Goal: Task Accomplishment & Management: Use online tool/utility

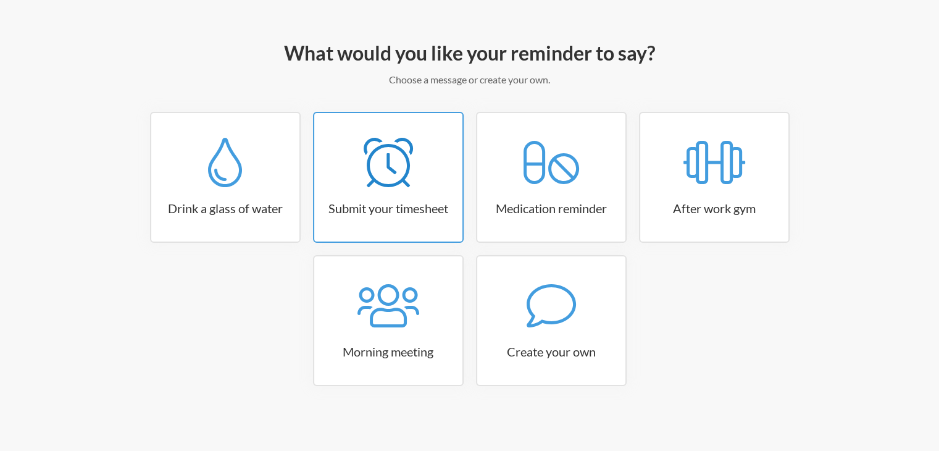
scroll to position [125, 0]
click at [403, 323] on icon at bounding box center [388, 304] width 62 height 43
select select "08:30:00"
select select "true"
select select "09:45:00"
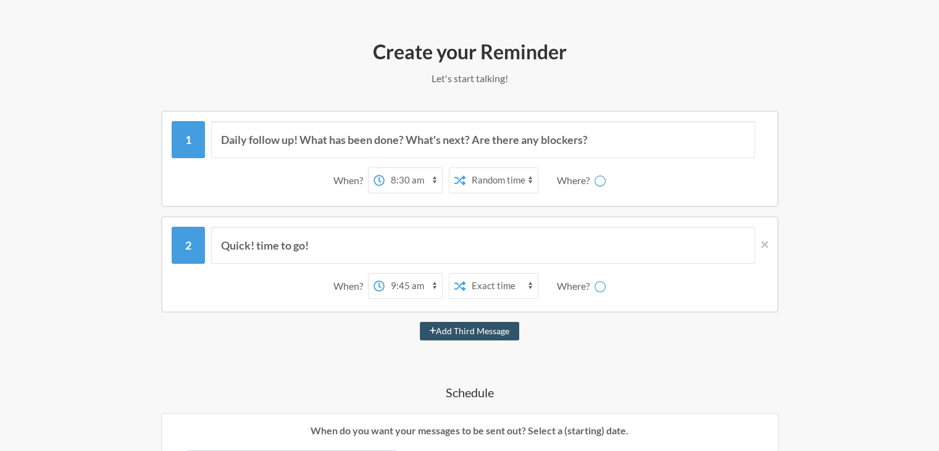
click at [410, 177] on select "12:00 am 12:15 am 12:30 am 12:45 am 1:00 am 1:15 am 1:30 am 1:45 am 2:00 am 2:1…" at bounding box center [413, 180] width 57 height 25
select select "D09CKC06TM5"
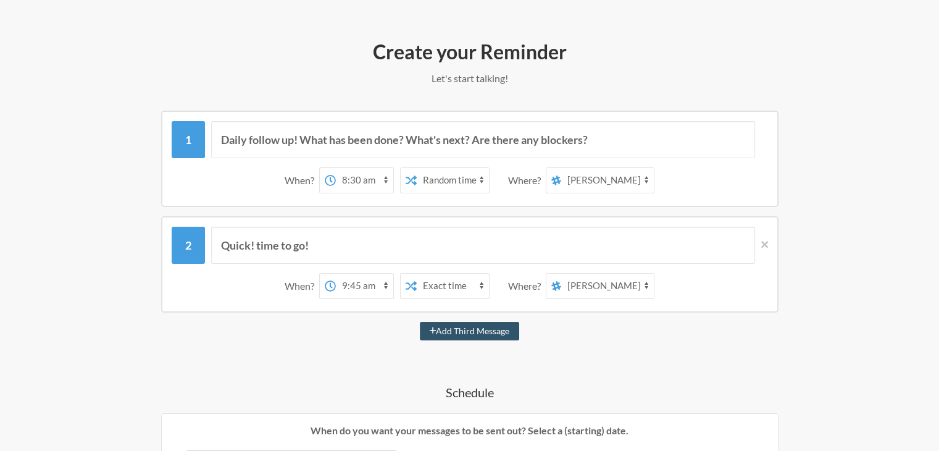
click at [476, 217] on div "Quick! time to go! When? 12:00 am 12:15 am 12:30 am 12:45 am 1:00 am 1:15 am 1:…" at bounding box center [469, 264] width 617 height 96
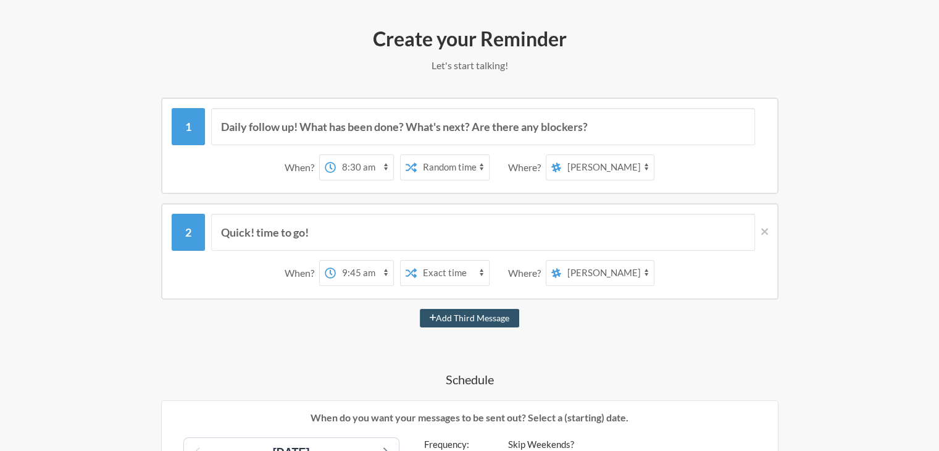
scroll to position [137, 0]
click at [188, 117] on div "Daily follow up! What has been done? What's next? Are there any blockers?" at bounding box center [470, 127] width 596 height 37
click at [187, 124] on div "Daily follow up! What has been done? What's next? Are there any blockers?" at bounding box center [470, 127] width 596 height 37
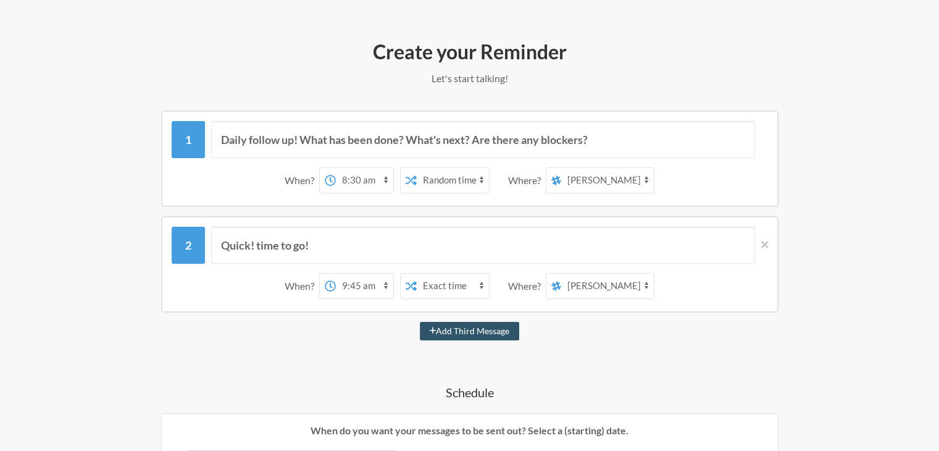
scroll to position [123, 0]
click at [365, 178] on select "12:00 am 12:15 am 12:30 am 12:45 am 1:00 am 1:15 am 1:30 am 1:45 am 2:00 am 2:1…" at bounding box center [364, 181] width 57 height 25
select select "21:00:00"
click at [336, 169] on select "12:00 am 12:15 am 12:30 am 12:45 am 1:00 am 1:15 am 1:30 am 1:45 am 2:00 am 2:1…" at bounding box center [364, 181] width 57 height 25
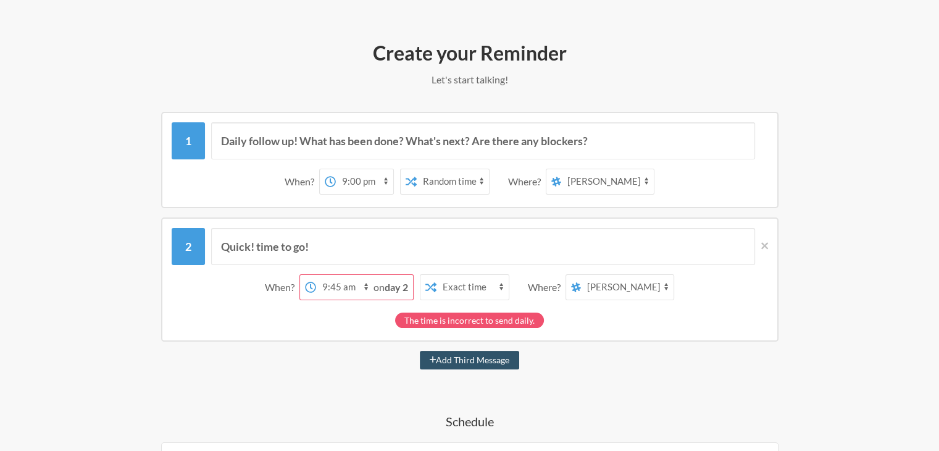
click at [359, 287] on select "12:00 am 12:15 am 12:30 am 12:45 am 1:00 am 1:15 am 1:30 am 1:45 am 2:00 am 2:1…" at bounding box center [344, 287] width 57 height 25
select select "21:00:00"
click at [316, 275] on select "12:00 am 12:15 am 12:30 am 12:45 am 1:00 am 1:15 am 1:30 am 1:45 am 2:00 am 2:1…" at bounding box center [344, 287] width 57 height 25
click at [330, 328] on div "Quick! time to go! When? 12:00 am 12:15 am 12:30 am 12:45 am 1:00 am 1:15 am 1:…" at bounding box center [469, 279] width 617 height 124
click at [436, 319] on div "The time is incorrect to send daily." at bounding box center [469, 319] width 149 height 15
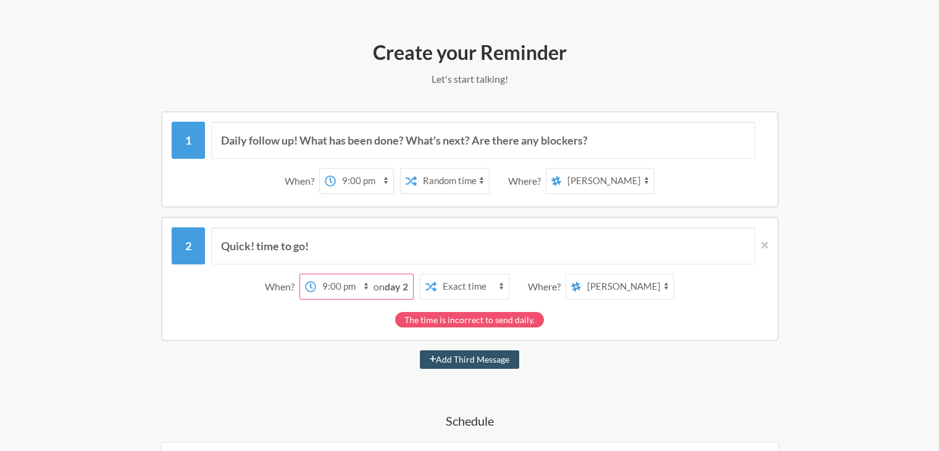
scroll to position [0, 0]
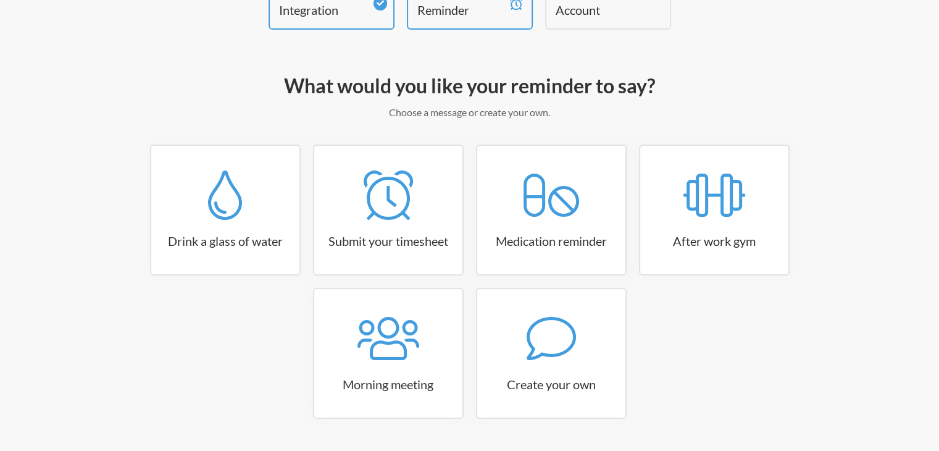
scroll to position [125, 0]
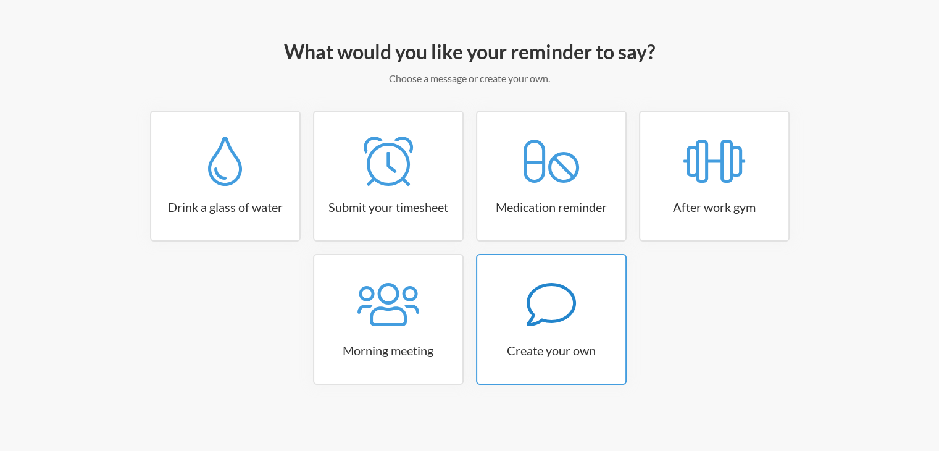
click at [551, 320] on icon at bounding box center [550, 304] width 49 height 43
select select "08:30:00"
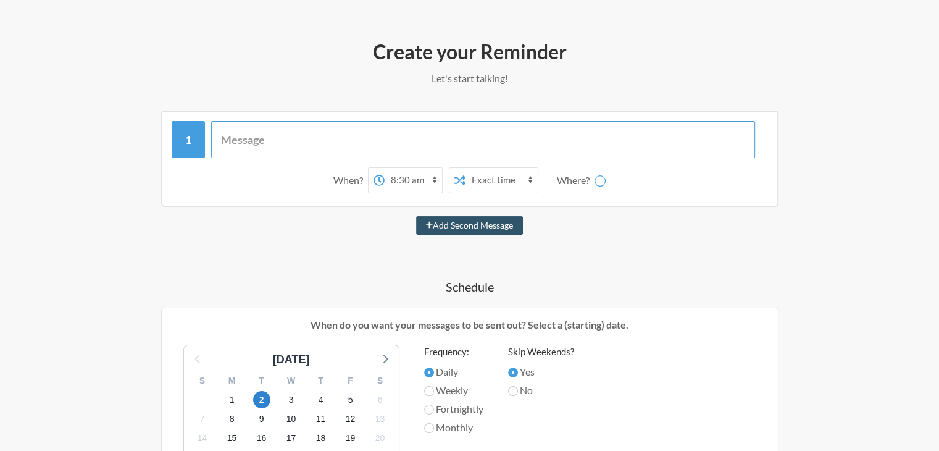
click at [280, 140] on input "text" at bounding box center [483, 139] width 544 height 37
type input "dAILY"
select select "D09CKC06TM5"
type input "d"
type input "Daily Standup"
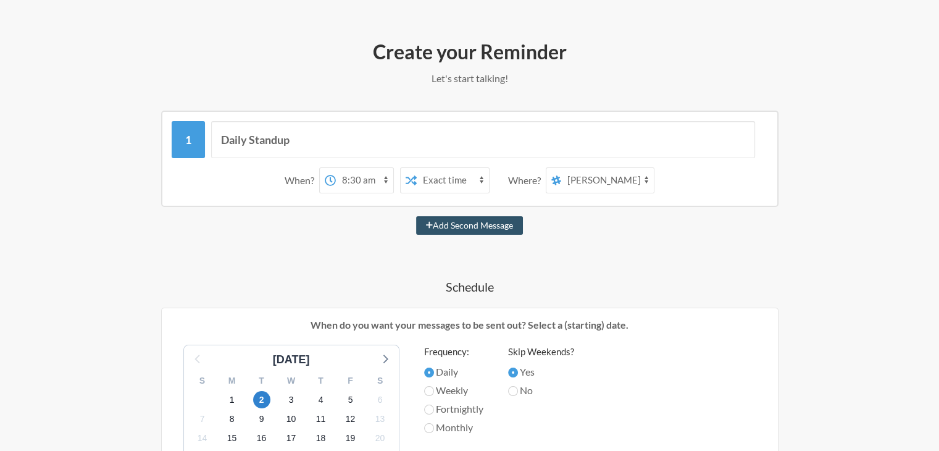
click at [378, 175] on select "12:00 am 12:15 am 12:30 am 12:45 am 1:00 am 1:15 am 1:30 am 1:45 am 2:00 am 2:1…" at bounding box center [364, 180] width 57 height 25
select select "21:00:00"
click at [336, 168] on select "12:00 am 12:15 am 12:30 am 12:45 am 1:00 am 1:15 am 1:30 am 1:45 am 2:00 am 2:1…" at bounding box center [364, 180] width 57 height 25
click at [557, 175] on icon at bounding box center [556, 180] width 10 height 10
click at [561, 173] on select "project-habiture social all-habiture dayanaedwin2016 Aswin Pradeep Sujith S" at bounding box center [607, 180] width 93 height 25
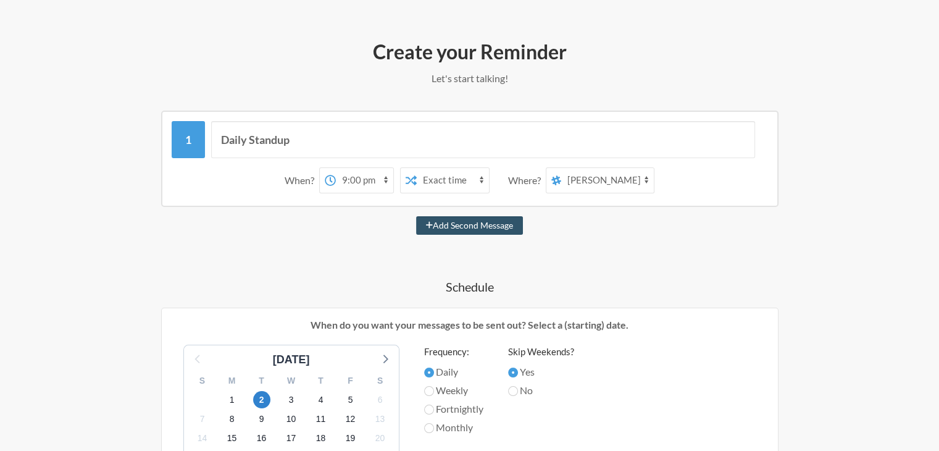
click at [598, 175] on select "project-habiture social all-habiture dayanaedwin2016 Aswin Pradeep Sujith S" at bounding box center [607, 180] width 93 height 25
select select "C09CJQRMRAS"
click at [561, 168] on select "project-habiture social all-habiture dayanaedwin2016 Aswin Pradeep Sujith S" at bounding box center [607, 180] width 93 height 25
click at [575, 248] on div "Daily Standup When? 12:00 am 12:15 am 12:30 am 12:45 am 1:00 am 1:15 am 1:30 am…" at bounding box center [470, 452] width 716 height 685
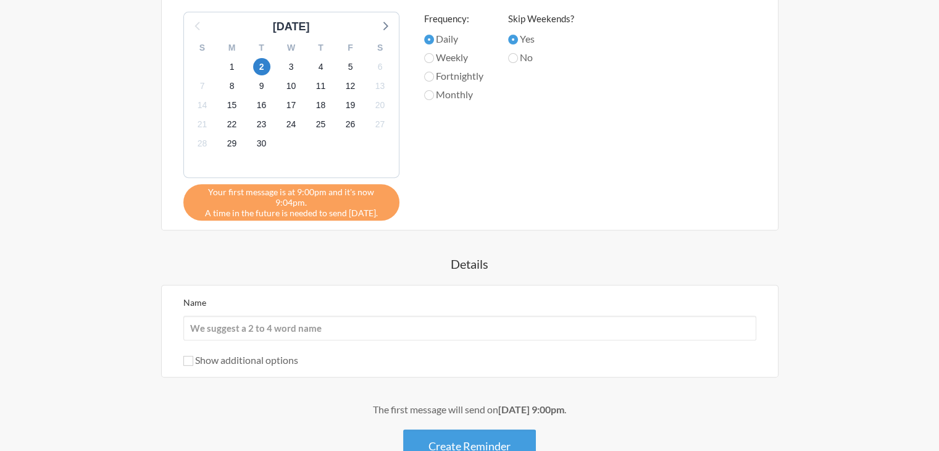
scroll to position [460, 0]
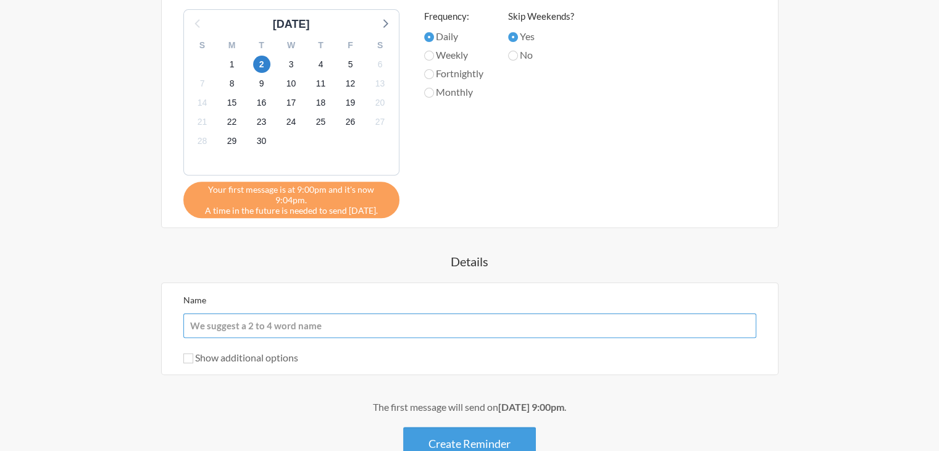
click at [425, 313] on input "Name" at bounding box center [469, 325] width 573 height 25
type input "Daily follow up, Updates, demos and follow ups"
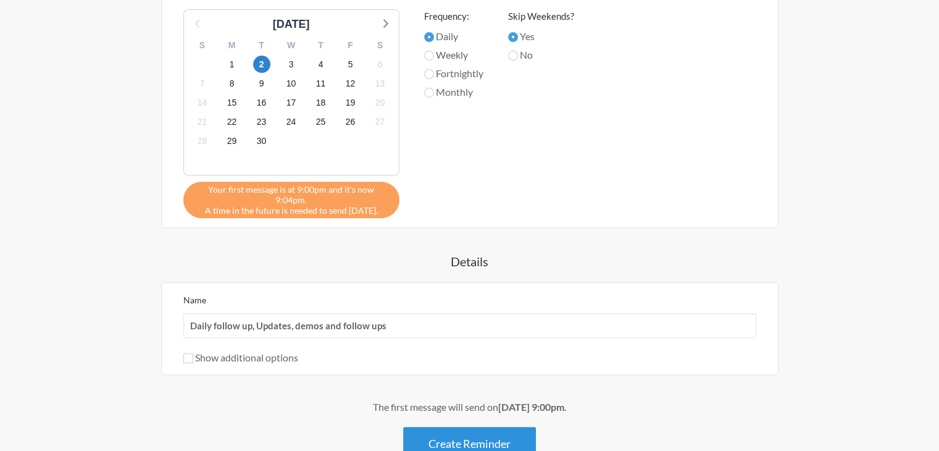
click at [472, 434] on button "Create Reminder" at bounding box center [469, 444] width 133 height 34
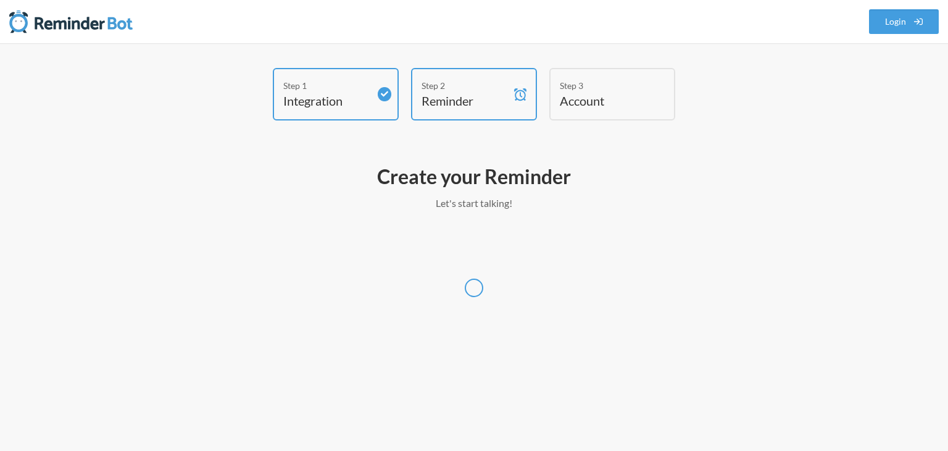
select select "UTC"
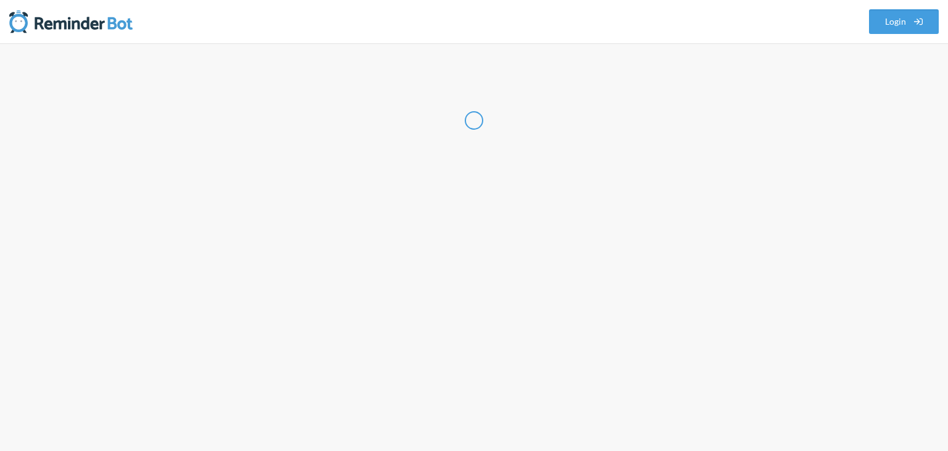
select select "IN"
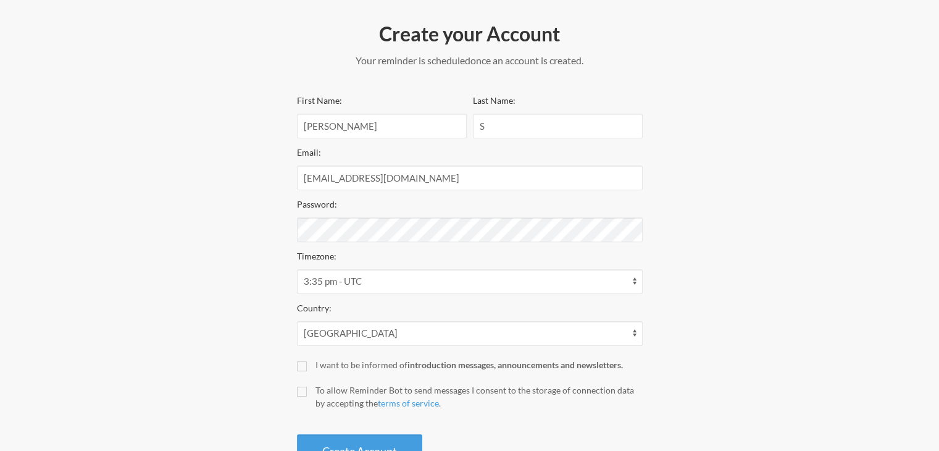
scroll to position [150, 0]
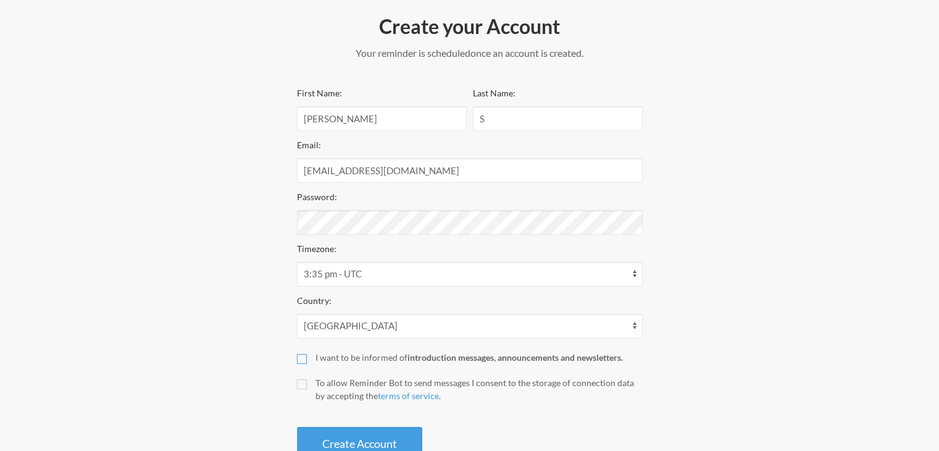
click at [302, 355] on input "I want to be informed of introduction messages, announcements and newsletters." at bounding box center [302, 359] width 10 height 10
checkbox input "true"
click at [298, 381] on input "To allow Reminder Bot to send messages I consent to the storage of connection d…" at bounding box center [302, 384] width 10 height 10
checkbox input "true"
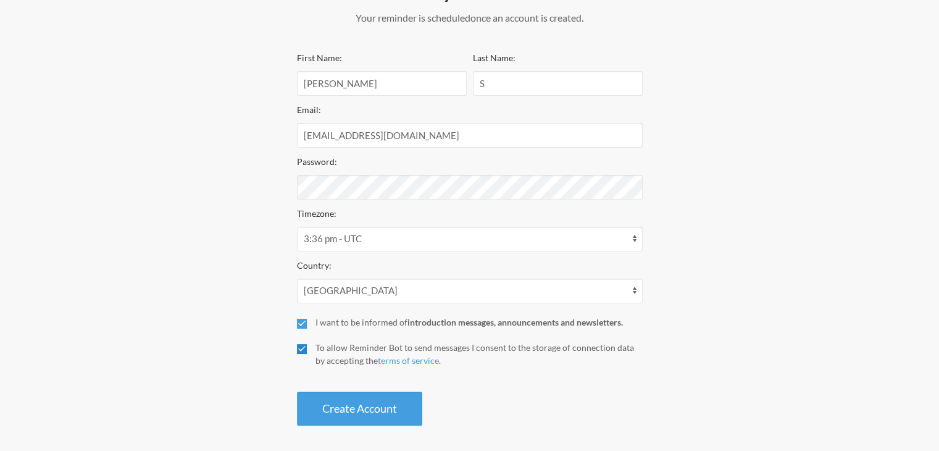
scroll to position [190, 0]
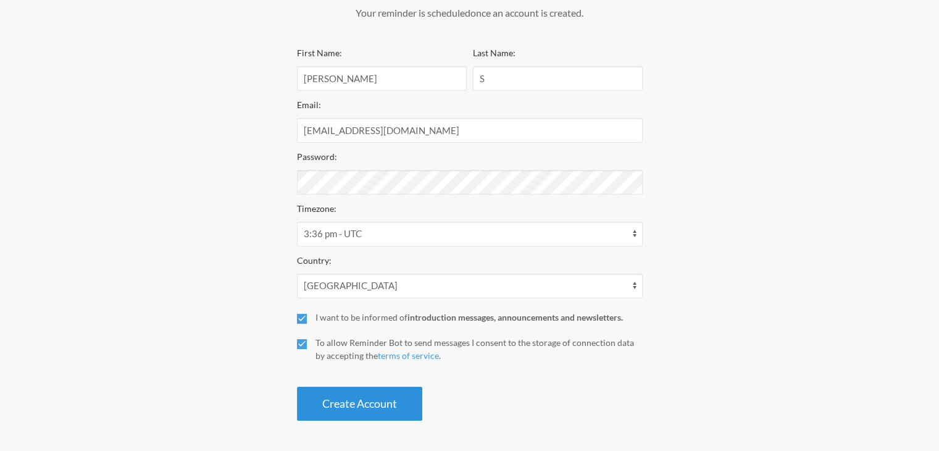
click at [335, 406] on button "Create Account" at bounding box center [359, 403] width 125 height 34
click at [407, 409] on button "Create Account" at bounding box center [359, 403] width 125 height 34
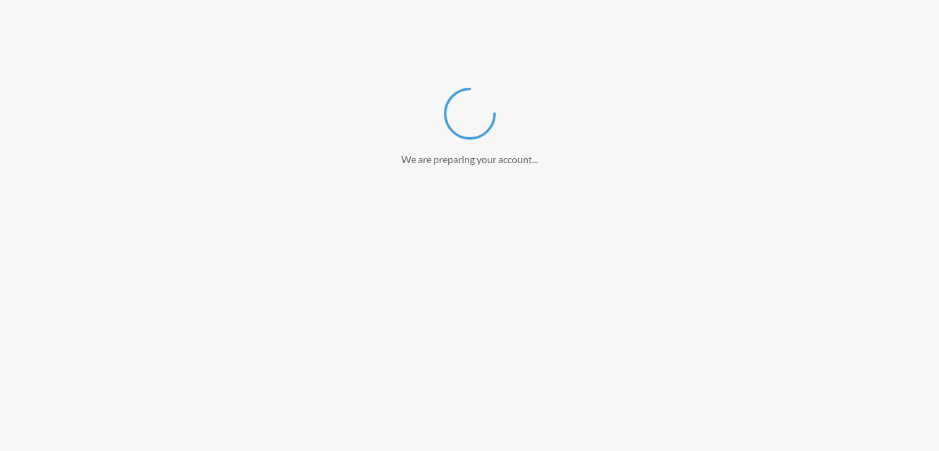
scroll to position [143, 0]
